Goal: Task Accomplishment & Management: Complete application form

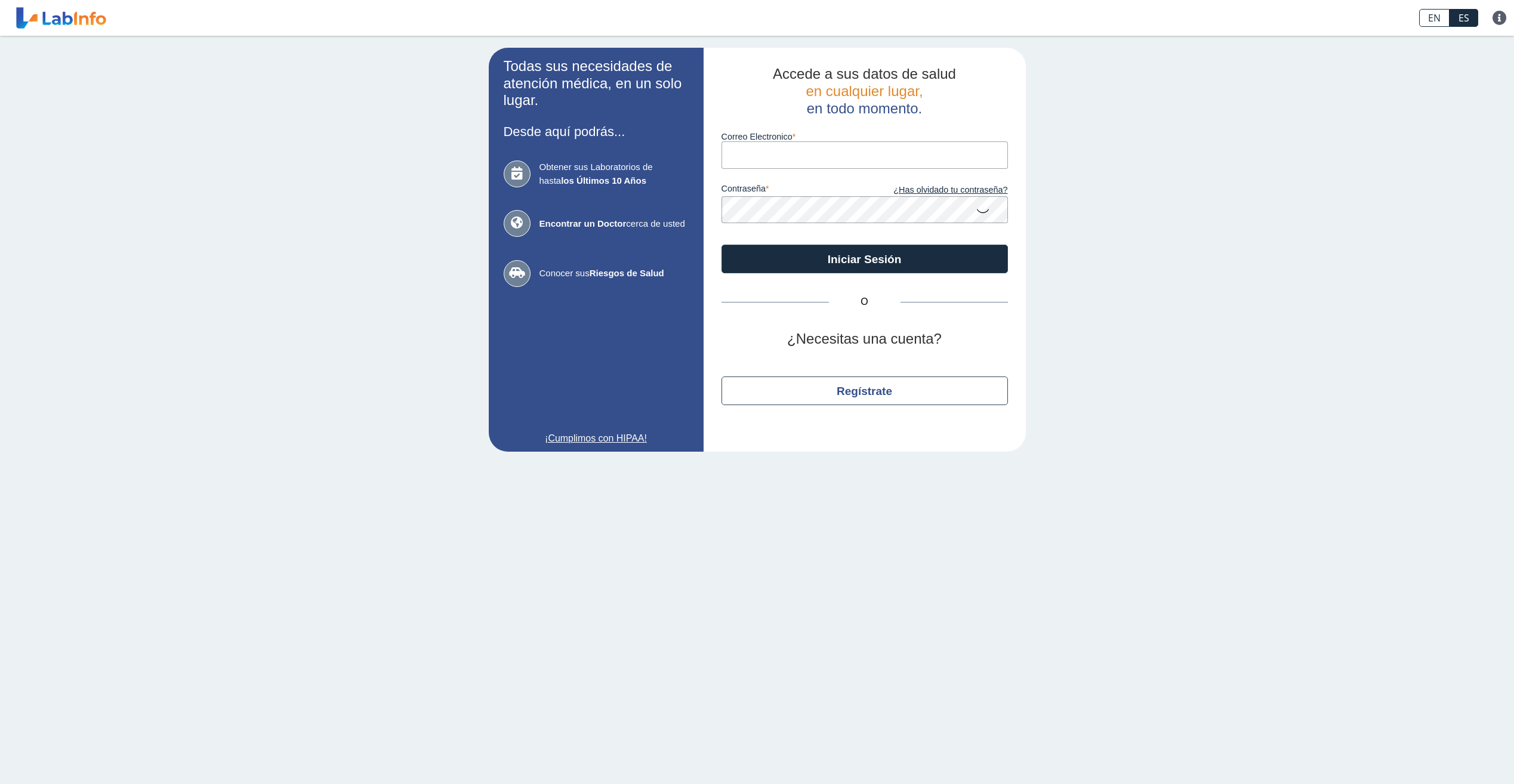
click at [783, 164] on input "Correo Electronico" at bounding box center [864, 154] width 286 height 27
type input "[EMAIL_ADDRESS][DOMAIN_NAME]"
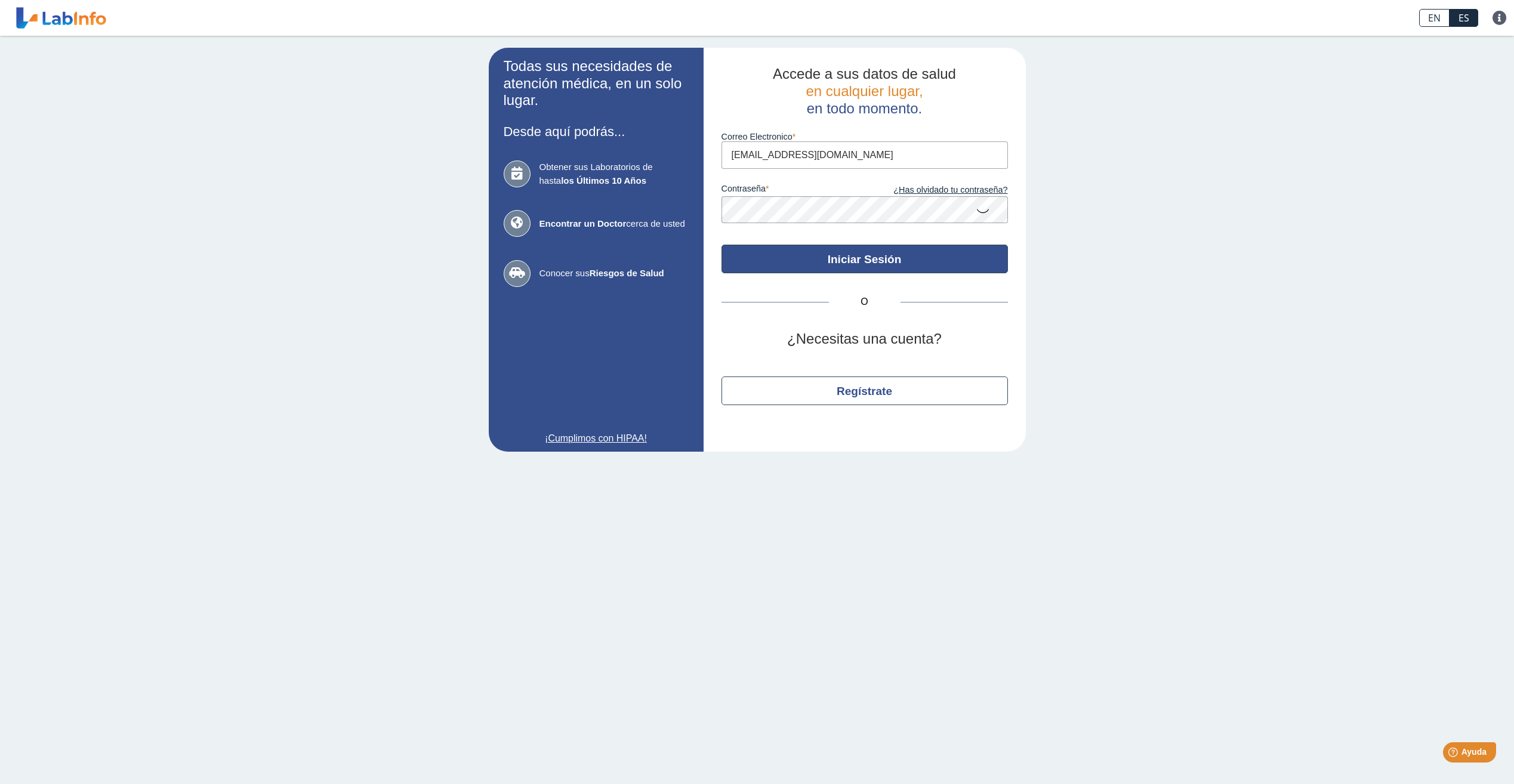
click at [885, 265] on button "Iniciar Sesión" at bounding box center [864, 258] width 286 height 28
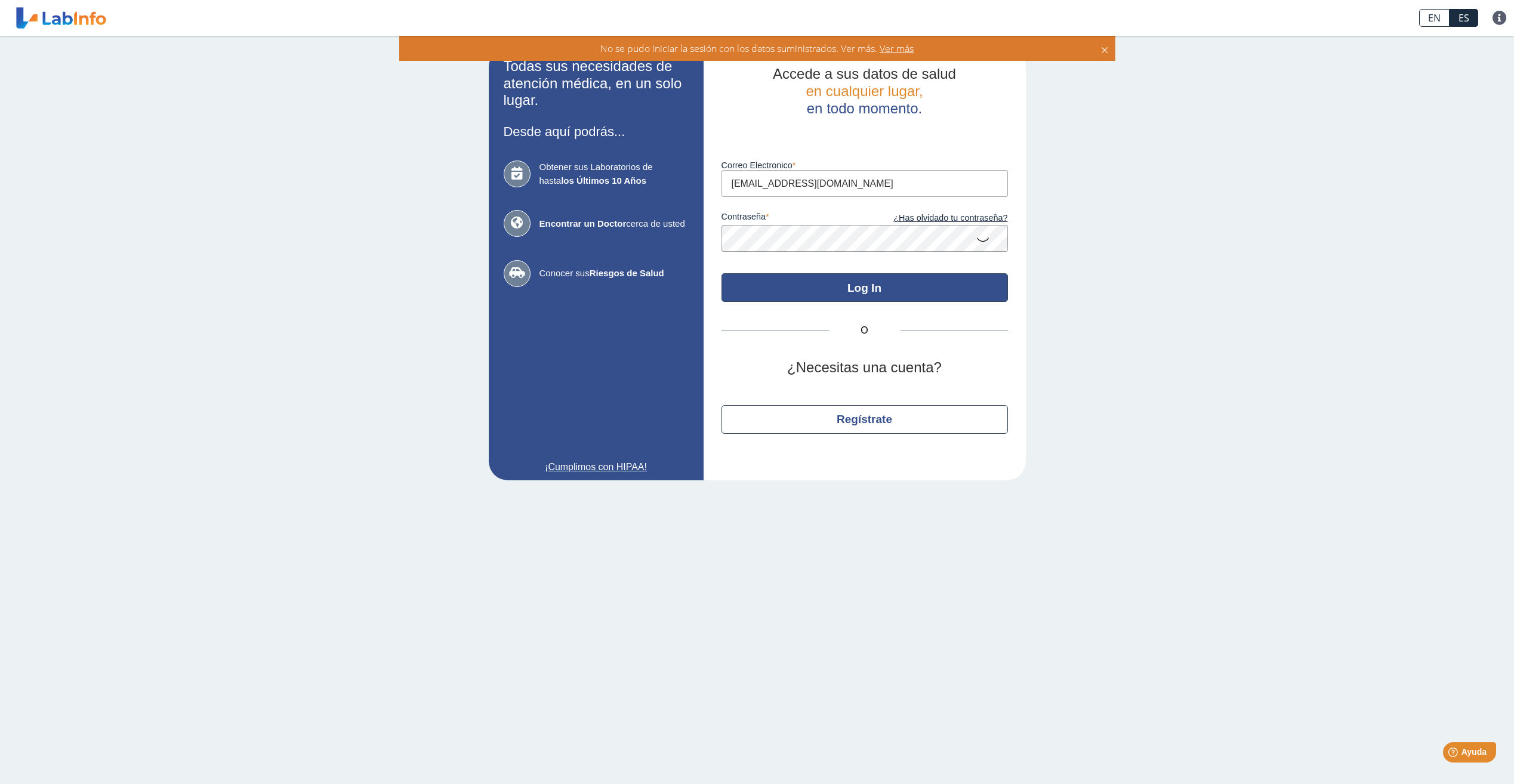
click at [829, 292] on button "Log In" at bounding box center [864, 287] width 286 height 28
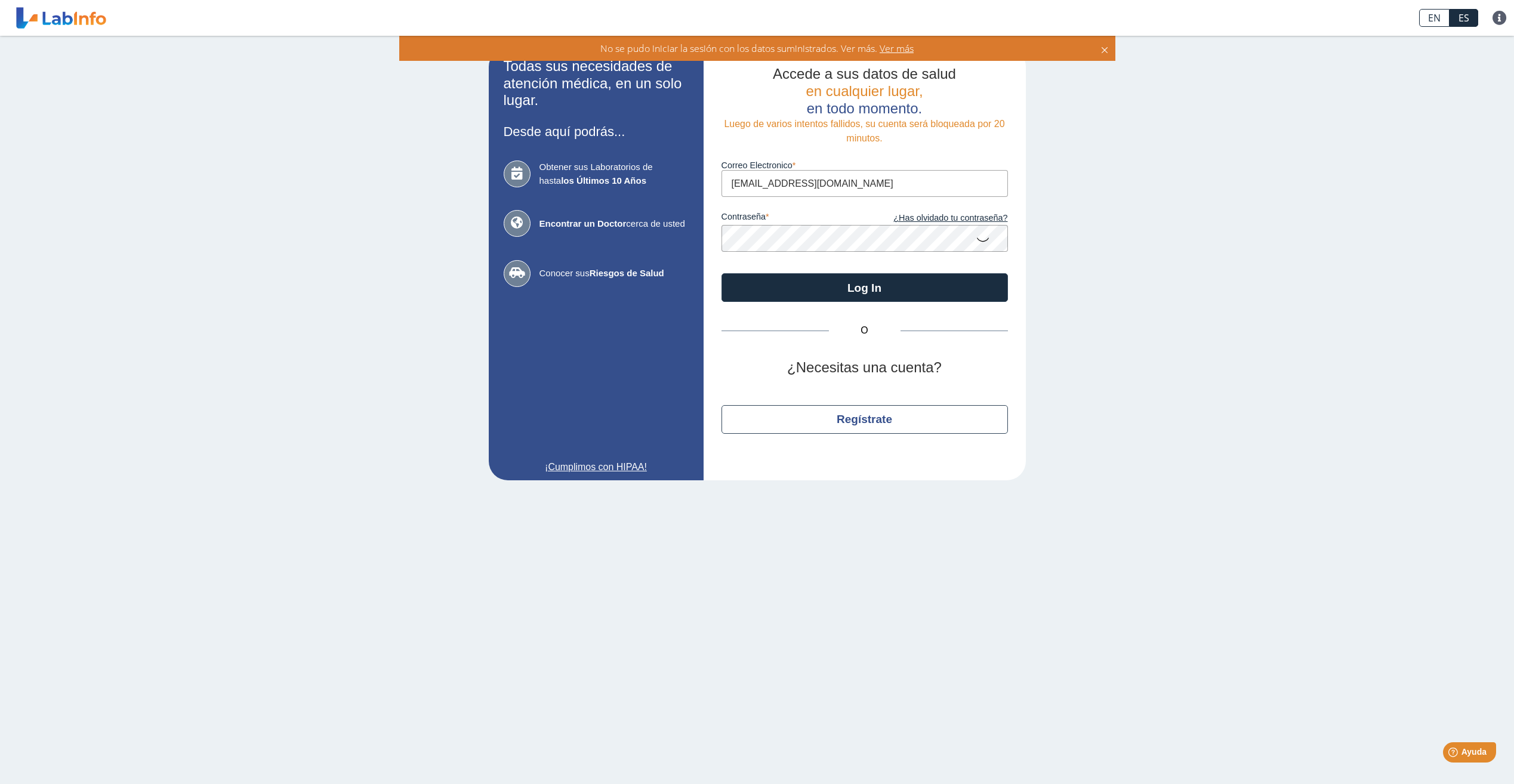
click at [986, 242] on icon at bounding box center [982, 238] width 15 height 23
click at [869, 295] on button "Log In" at bounding box center [864, 287] width 286 height 28
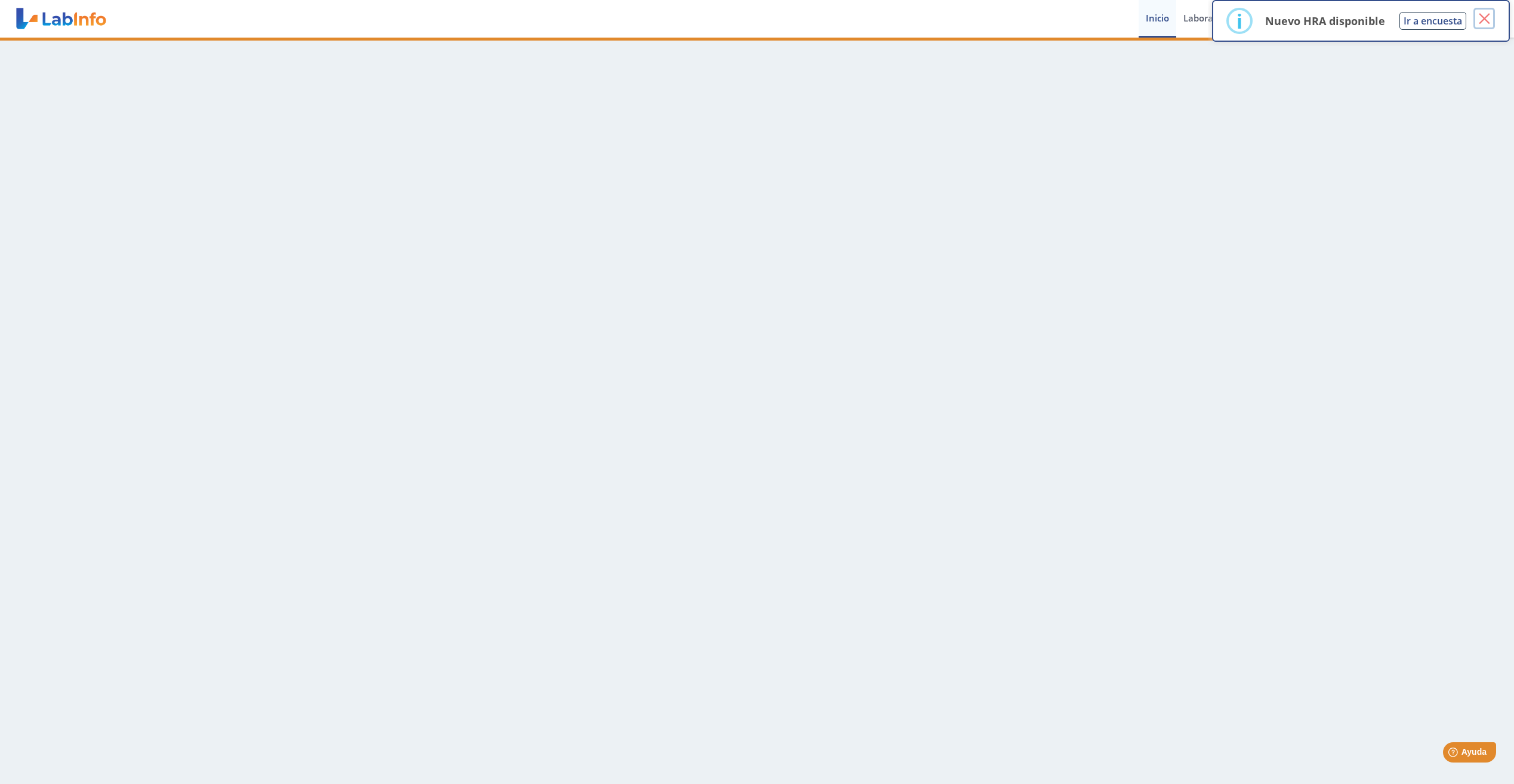
click at [1487, 21] on button "×" at bounding box center [1484, 18] width 21 height 21
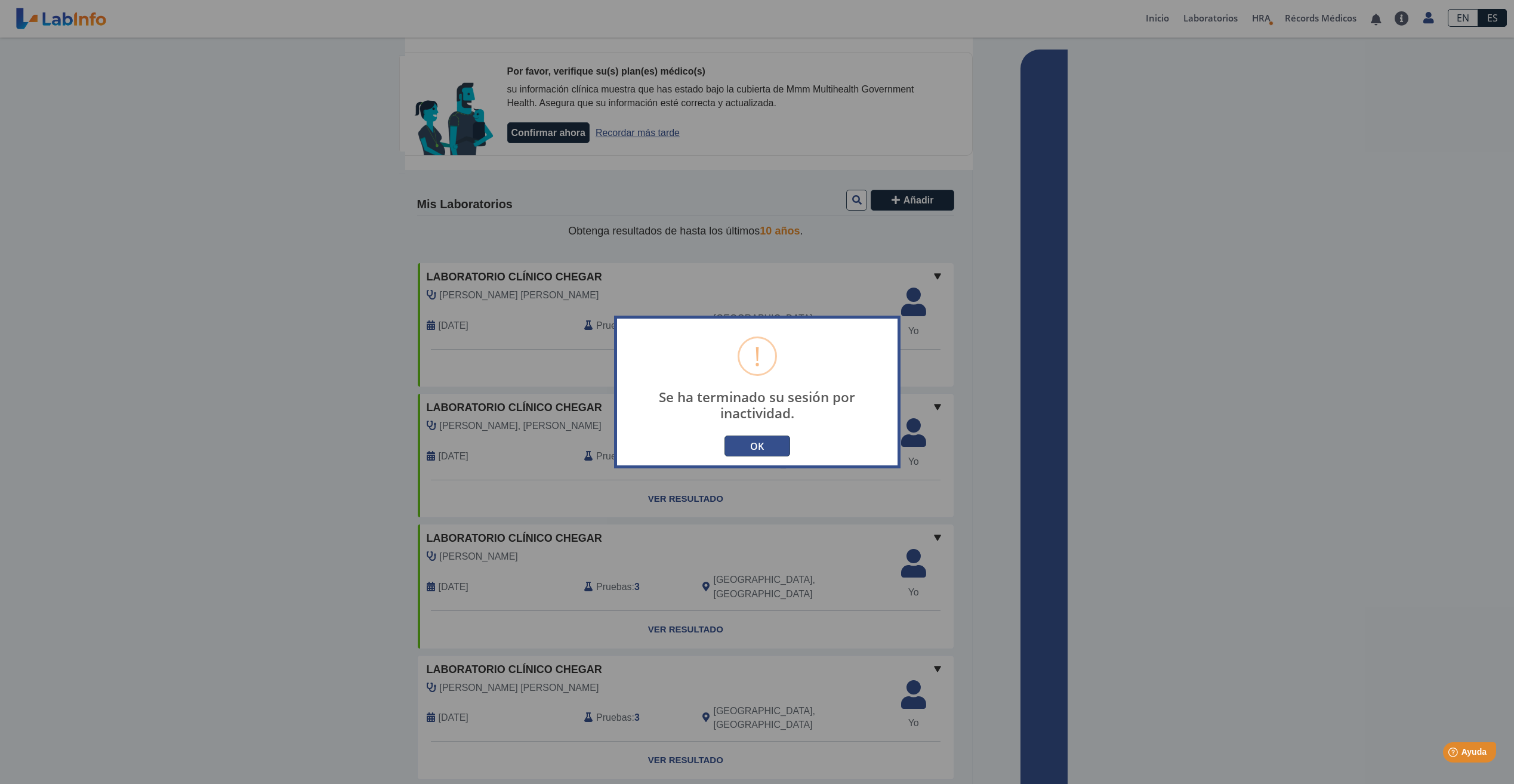
type input "[EMAIL_ADDRESS][DOMAIN_NAME]"
